Goal: Task Accomplishment & Management: Manage account settings

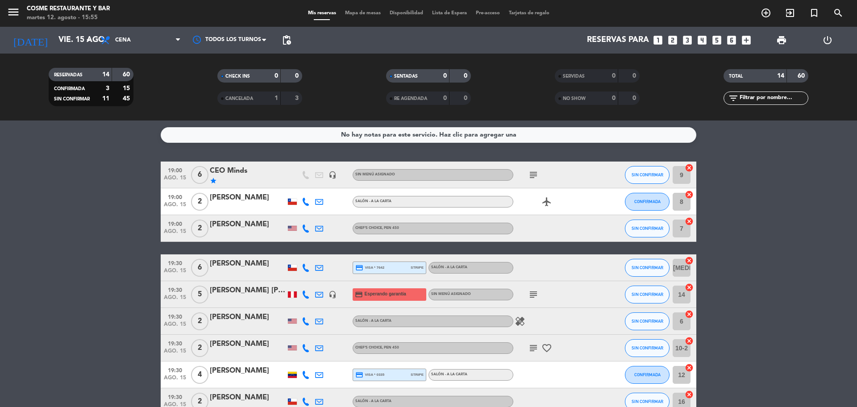
click at [14, 16] on icon "menu" at bounding box center [13, 11] width 13 height 13
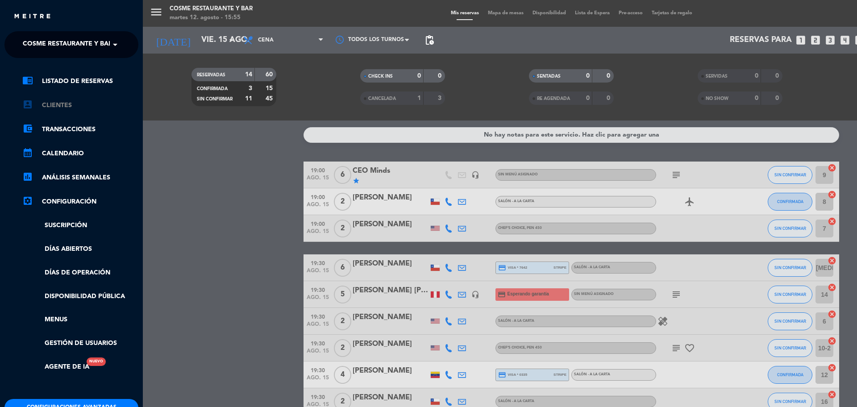
click at [33, 104] on link "account_box Clientes" at bounding box center [80, 105] width 116 height 11
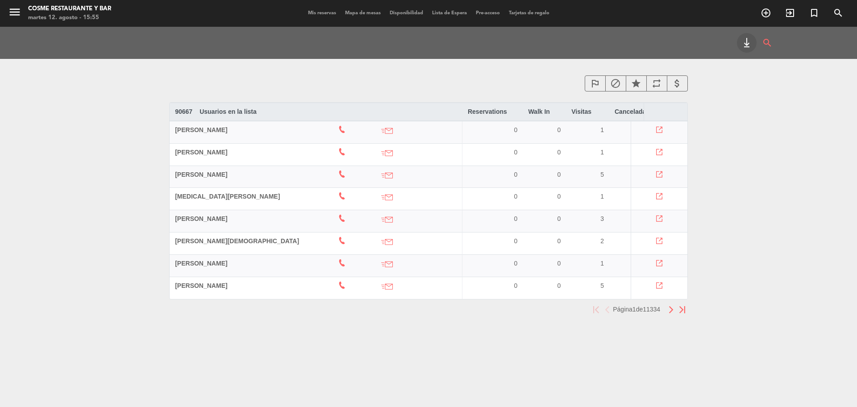
click at [200, 128] on span "[PERSON_NAME]" at bounding box center [201, 129] width 52 height 7
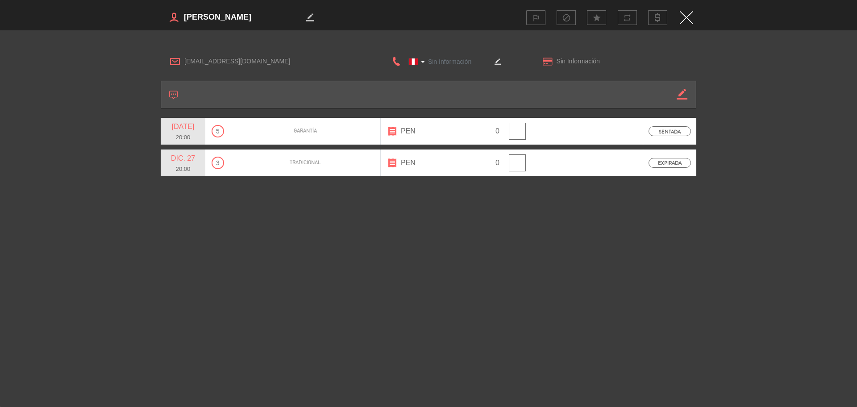
type input "954198280"
click at [642, 59] on span "Sin Información" at bounding box center [622, 61] width 130 height 10
click at [234, 17] on textarea at bounding box center [243, 17] width 121 height 13
click at [327, 128] on div "Garantía" at bounding box center [305, 131] width 150 height 27
click at [686, 24] on div "outlined_flag block star repeat" at bounding box center [560, 17] width 266 height 15
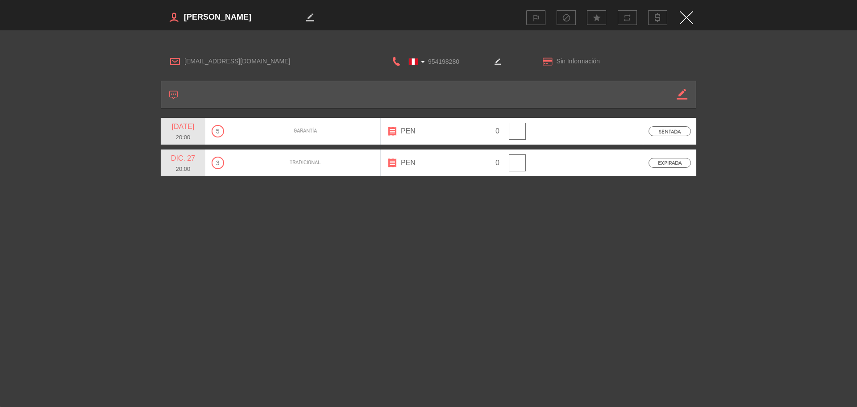
click at [685, 18] on img "Close" at bounding box center [686, 17] width 13 height 13
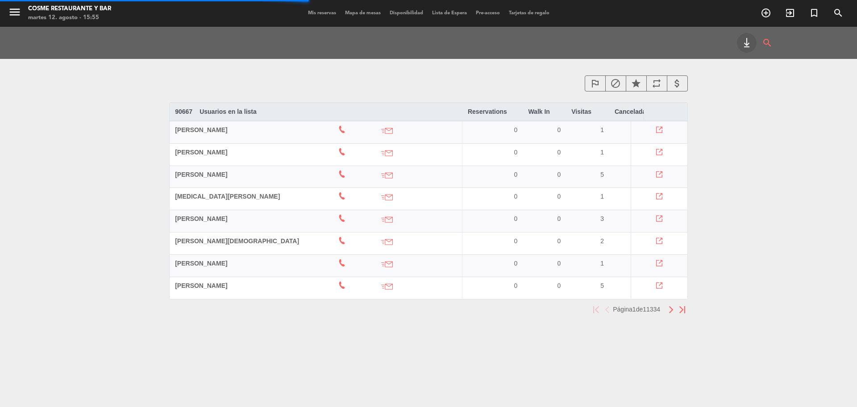
click at [200, 152] on span "[PERSON_NAME]" at bounding box center [201, 152] width 52 height 7
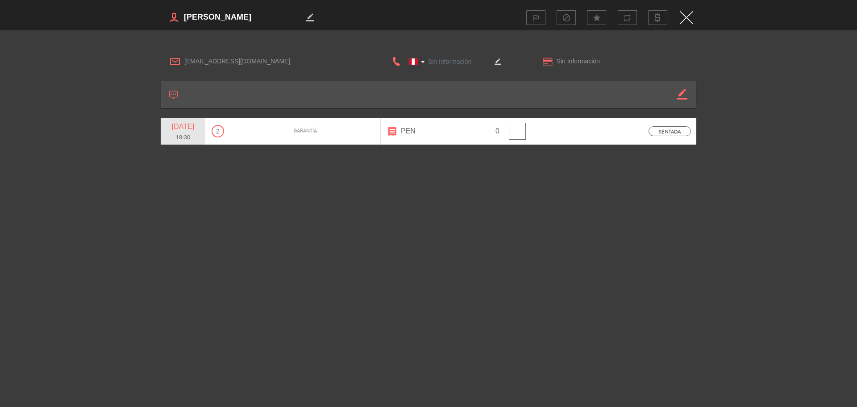
type input "19546084551"
click at [689, 16] on img "Close" at bounding box center [686, 17] width 13 height 13
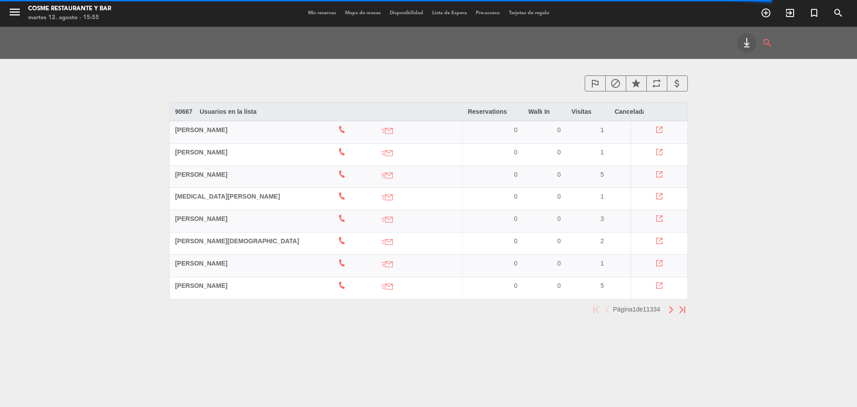
click at [304, 14] on span "Mis reservas" at bounding box center [322, 13] width 37 height 5
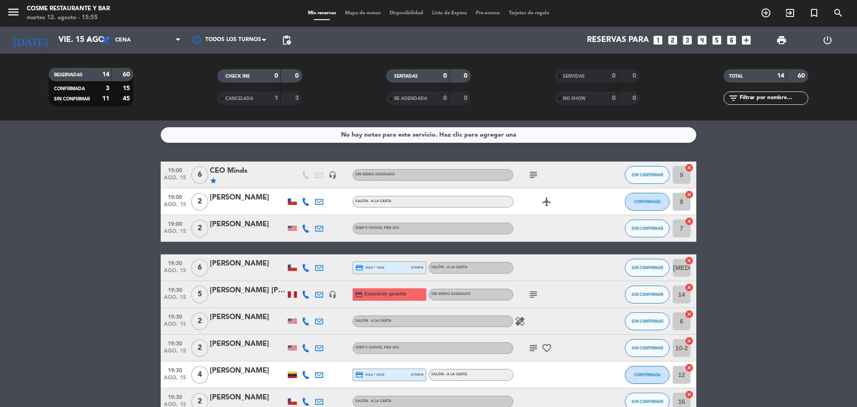
click at [231, 168] on div "CEO Minds" at bounding box center [248, 171] width 76 height 12
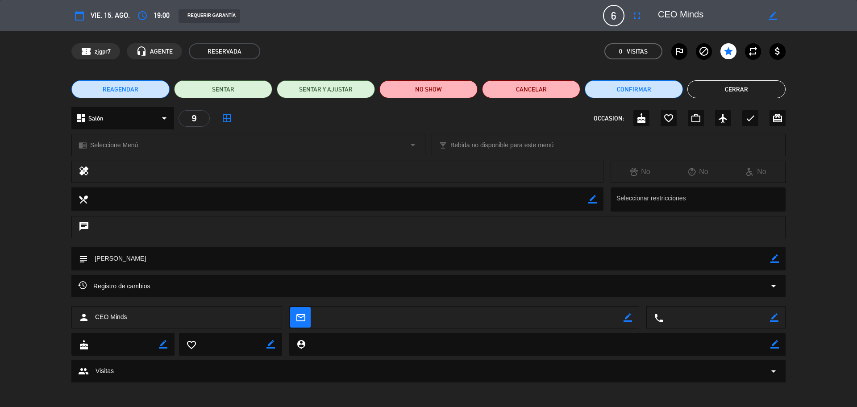
click at [750, 93] on button "Cerrar" at bounding box center [737, 89] width 98 height 18
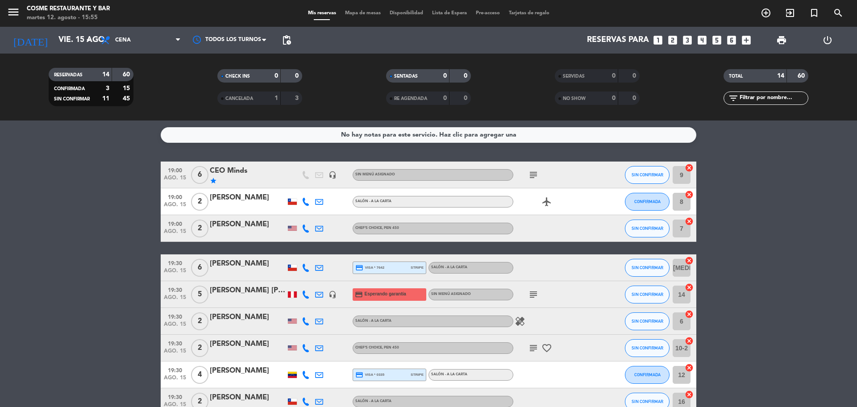
click at [248, 293] on div "[PERSON_NAME] [PERSON_NAME]" at bounding box center [248, 291] width 76 height 12
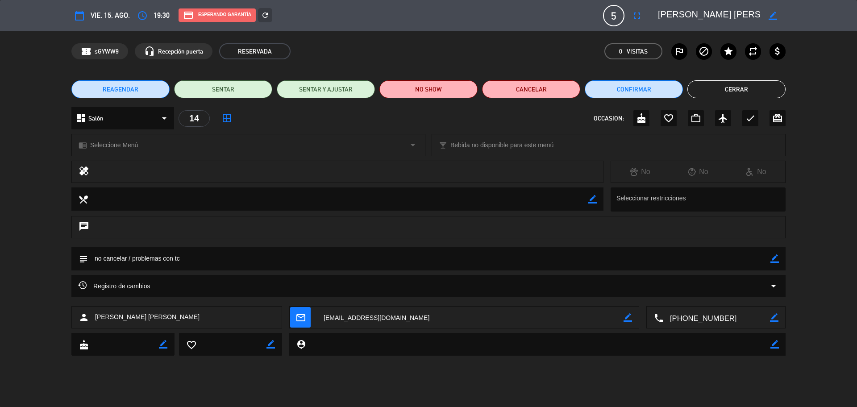
click at [379, 380] on div "calendar_today vie. 15, ago. access_time 19:30 credit_card Esperando garantía r…" at bounding box center [428, 203] width 857 height 407
click at [752, 89] on button "Cerrar" at bounding box center [737, 89] width 98 height 18
